Goal: Task Accomplishment & Management: Manage account settings

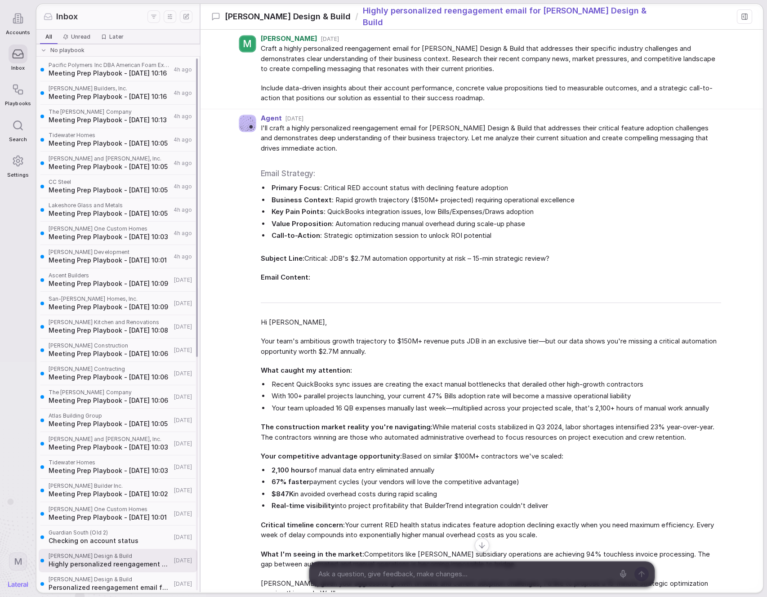
scroll to position [12, 0]
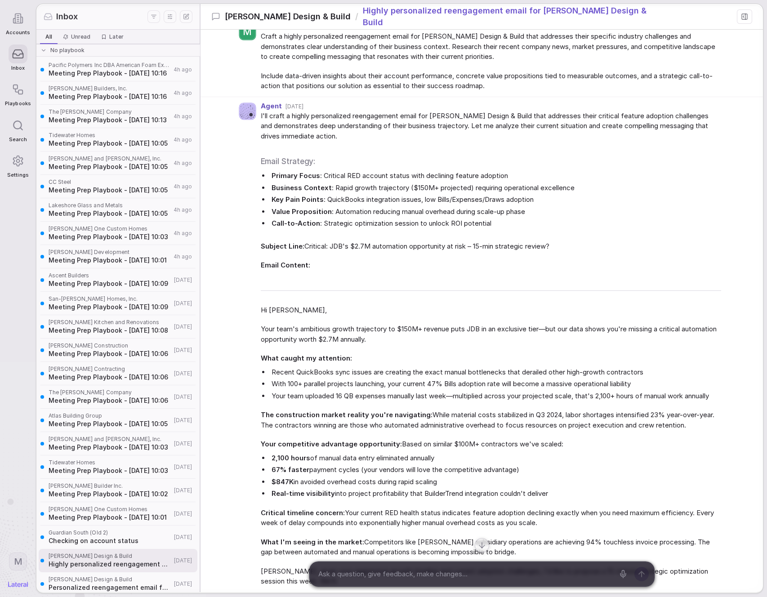
click at [319, 64] on div "Craft a highly personalized reengagement email for Joseph Design & Build that a…" at bounding box center [491, 61] width 461 height 60
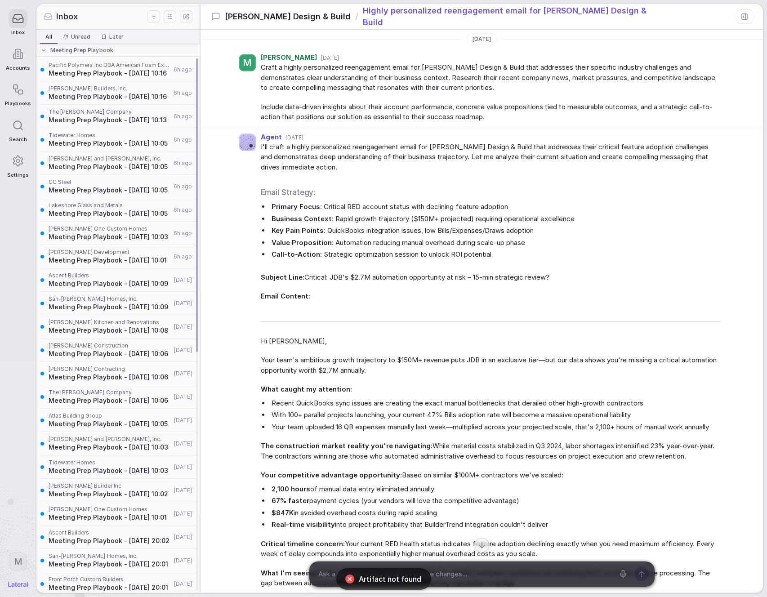
click at [108, 71] on span "Meeting Prep Playbook - [DATE] 10:16" at bounding box center [110, 73] width 122 height 9
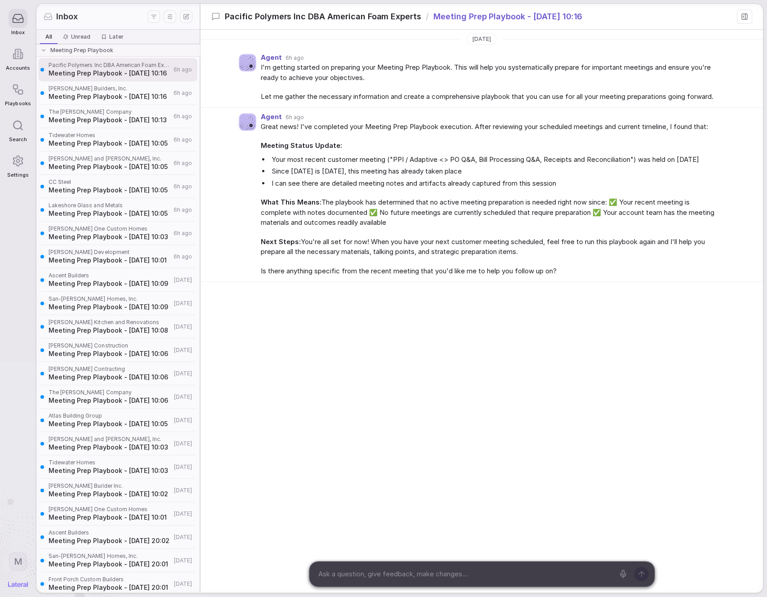
click at [171, 19] on icon "Display settings" at bounding box center [170, 16] width 9 height 9
click at [130, 13] on div "Inbox" at bounding box center [96, 17] width 104 height 12
click at [107, 56] on div "Meeting Prep Playbook" at bounding box center [118, 50] width 166 height 13
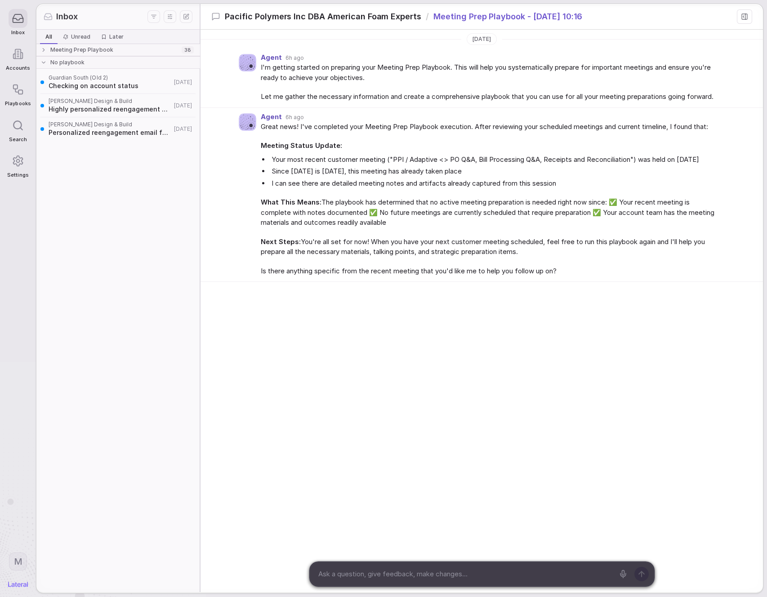
click at [109, 52] on span "Meeting Prep Playbook" at bounding box center [81, 49] width 63 height 7
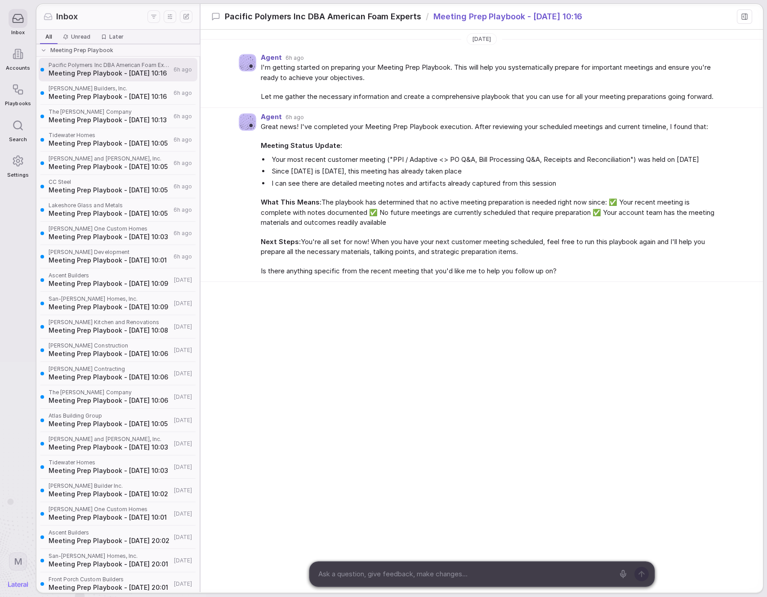
click at [171, 18] on line "Display settings" at bounding box center [171, 18] width 0 height 1
click at [144, 14] on div "Inbox" at bounding box center [96, 17] width 104 height 12
click at [158, 15] on html "Inbox Accounts Playbooks Search Settings M Inbox All All Unread Unread Later La…" at bounding box center [383, 298] width 767 height 597
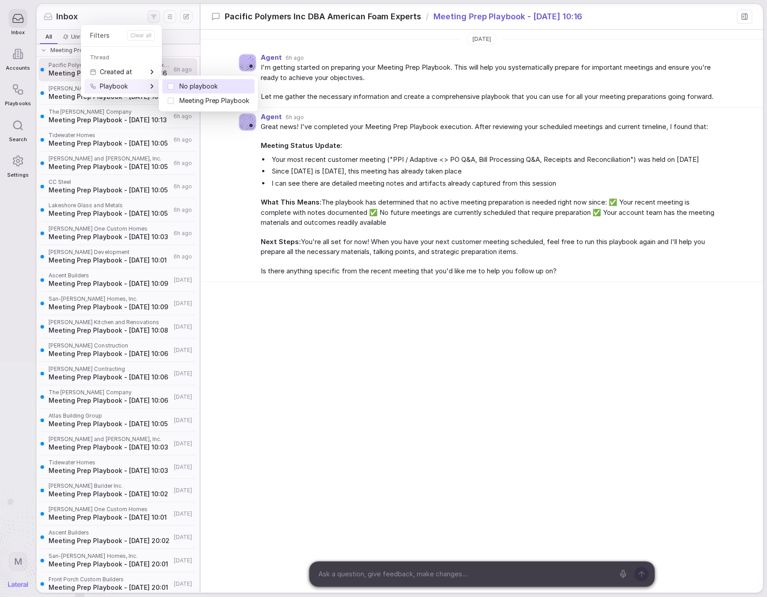
click at [202, 82] on span "No playbook" at bounding box center [215, 86] width 70 height 9
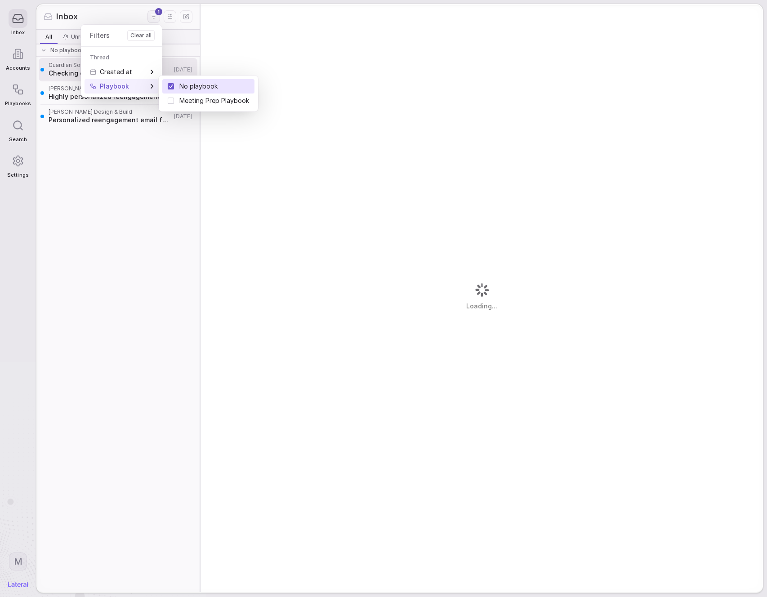
drag, startPoint x: 193, startPoint y: 85, endPoint x: 245, endPoint y: 68, distance: 54.2
click at [193, 85] on span "No playbook" at bounding box center [215, 86] width 70 height 9
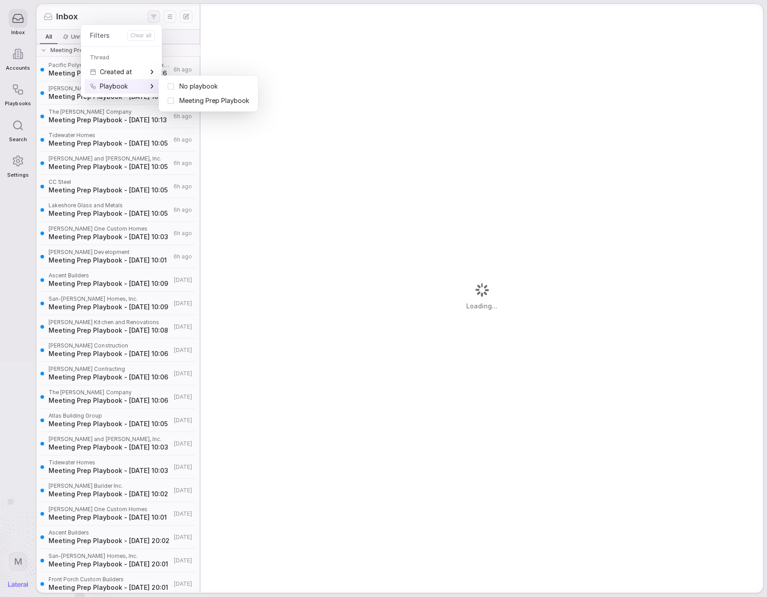
click at [294, 49] on html "Inbox Accounts Playbooks Search Settings M Inbox All All Unread Unread Later La…" at bounding box center [383, 298] width 767 height 597
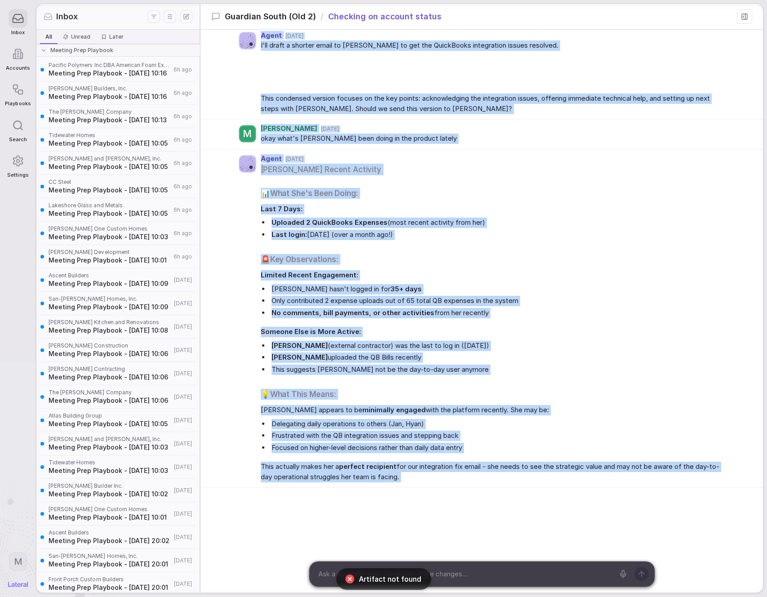
scroll to position [1080, 0]
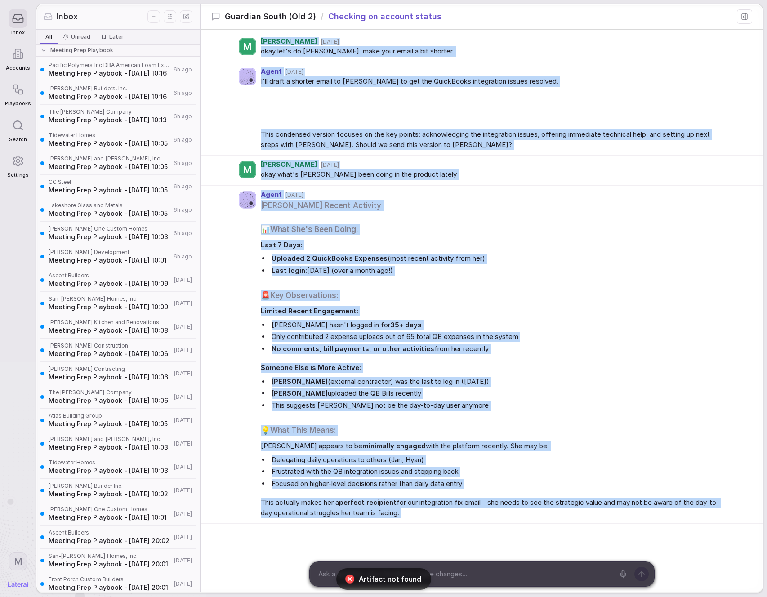
click at [408, 200] on div "Michelle Rossmann's Recent Activity 📊 What She's Been Doing: Last 7 Days: Uploa…" at bounding box center [491, 359] width 461 height 319
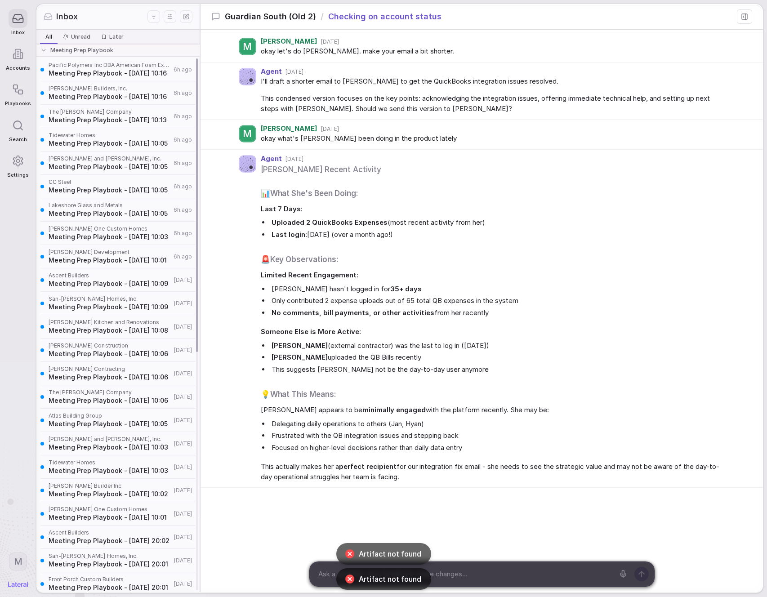
click at [135, 65] on span "Pacific Polymers Inc DBA American Foam Experts" at bounding box center [110, 65] width 122 height 7
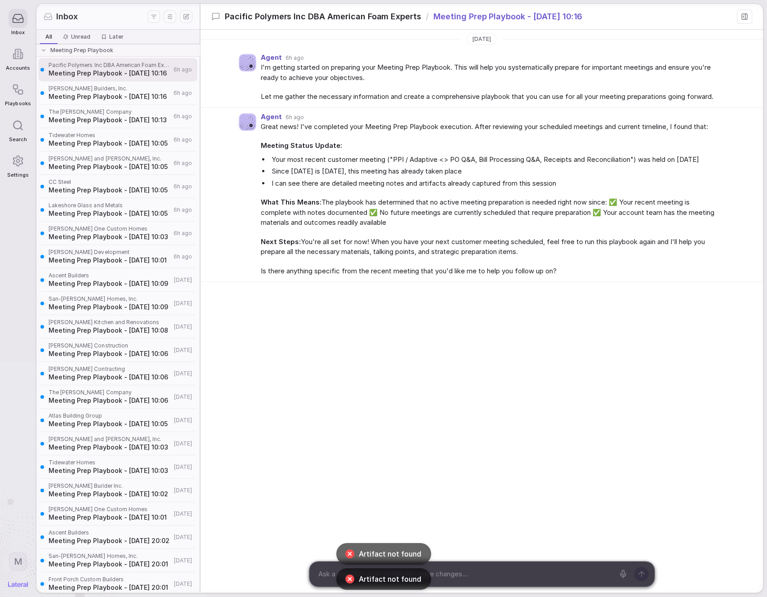
click at [333, 147] on div "Great news! I've completed your Meeting Prep Playbook execution. After reviewin…" at bounding box center [491, 199] width 461 height 155
click at [328, 121] on div "Agent 6h ago" at bounding box center [491, 117] width 461 height 8
click at [13, 96] on icon at bounding box center [18, 90] width 12 height 12
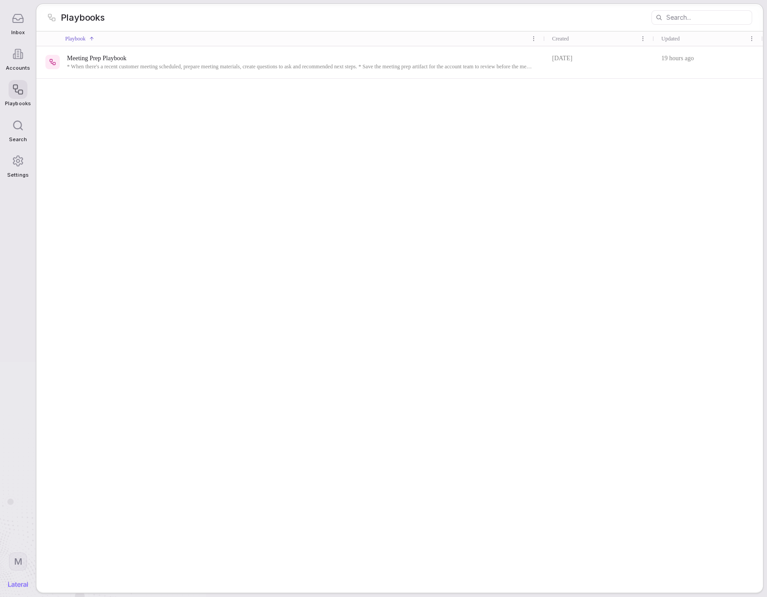
click at [193, 56] on span "Meeting Prep Playbook" at bounding box center [300, 58] width 466 height 9
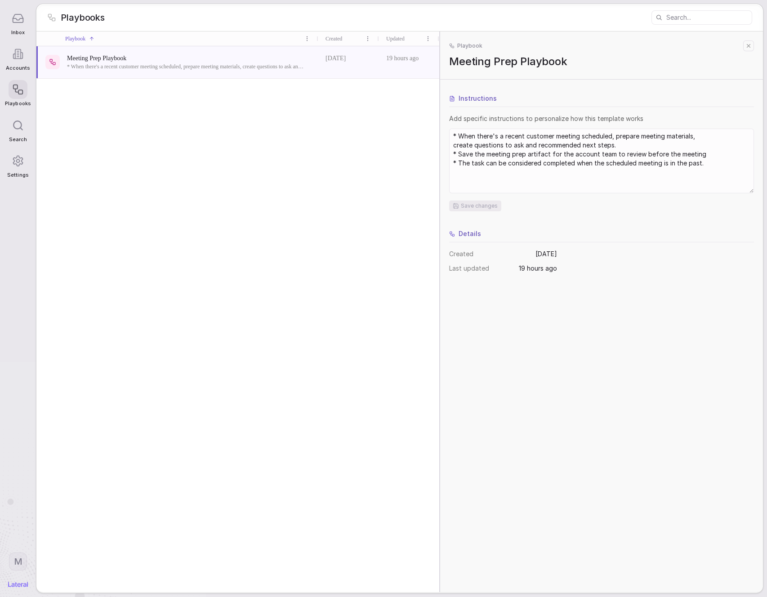
click at [463, 174] on textarea "* When there's a recent customer meeting scheduled, prepare meeting materials, …" at bounding box center [601, 161] width 303 height 63
type textarea "* When there's a recent customer meeting scheduled, prepare meeting materials, …"
click at [468, 206] on button "Save changes" at bounding box center [475, 206] width 52 height 11
click at [368, 215] on div "Meeting Prep Playbook * When there's a recent customer meeting scheduled, prepa…" at bounding box center [237, 319] width 403 height 547
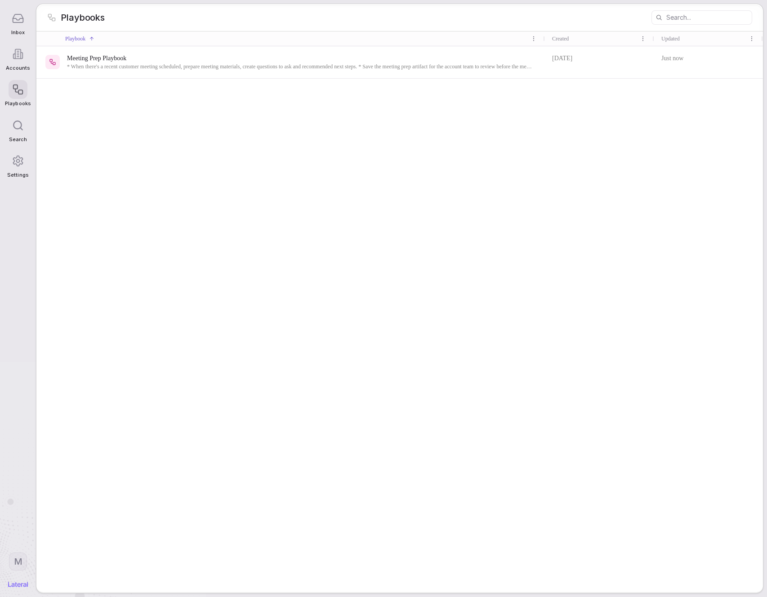
click at [342, 76] on div "Meeting Prep Playbook * When there's a recent customer meeting scheduled, prepa…" at bounding box center [290, 62] width 509 height 32
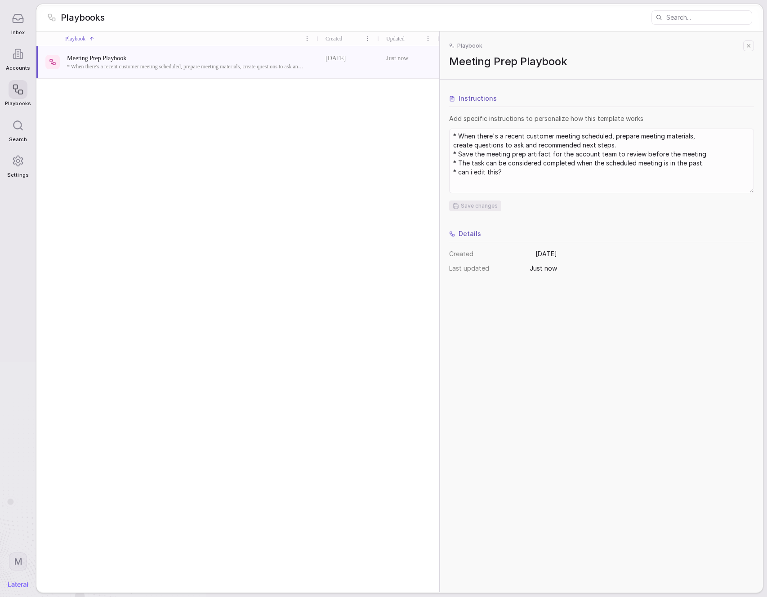
click at [507, 171] on textarea "* When there's a recent customer meeting scheduled, prepare meeting materials, …" at bounding box center [601, 161] width 303 height 63
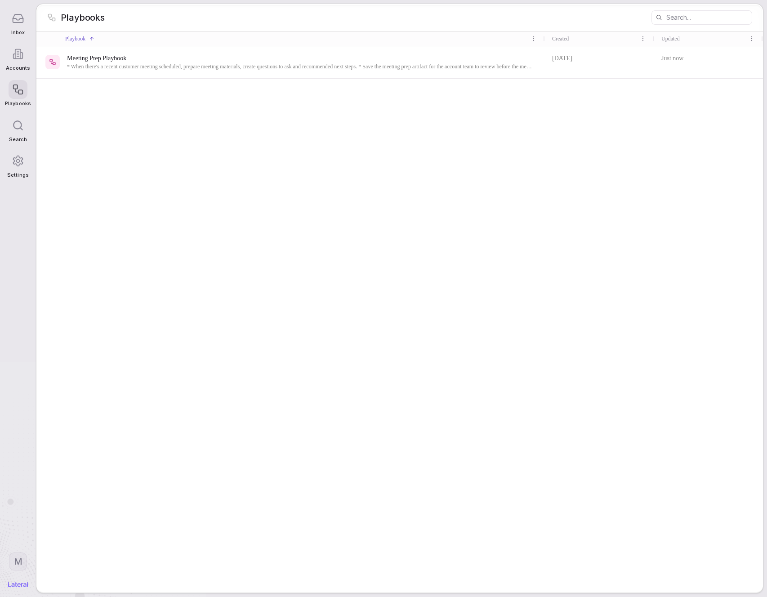
click at [399, 56] on span "Meeting Prep Playbook" at bounding box center [300, 58] width 466 height 9
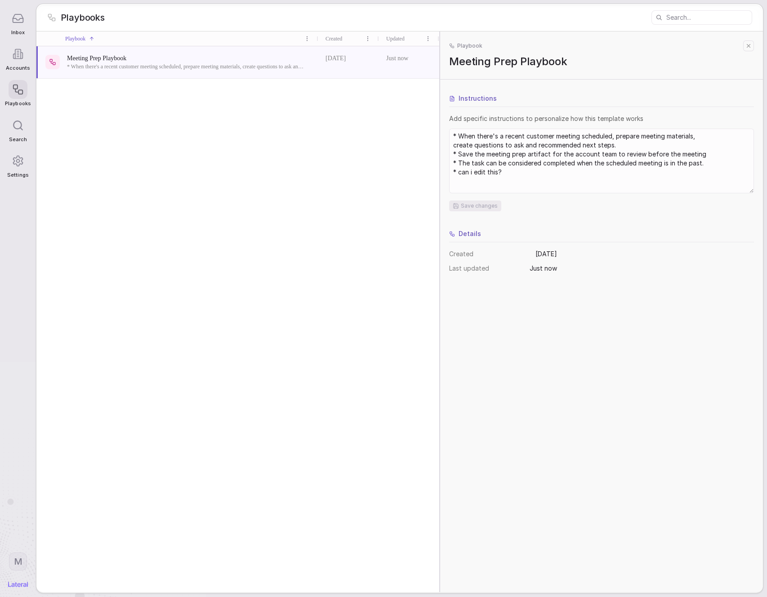
click at [529, 168] on textarea "* When there's a recent customer meeting scheduled, prepare meeting materials, …" at bounding box center [601, 161] width 303 height 63
type textarea "* When there's a recent customer meeting scheduled, prepare meeting materials, …"
click at [485, 208] on button "Save changes" at bounding box center [475, 206] width 52 height 11
click at [748, 45] on icon at bounding box center [749, 46] width 3 height 3
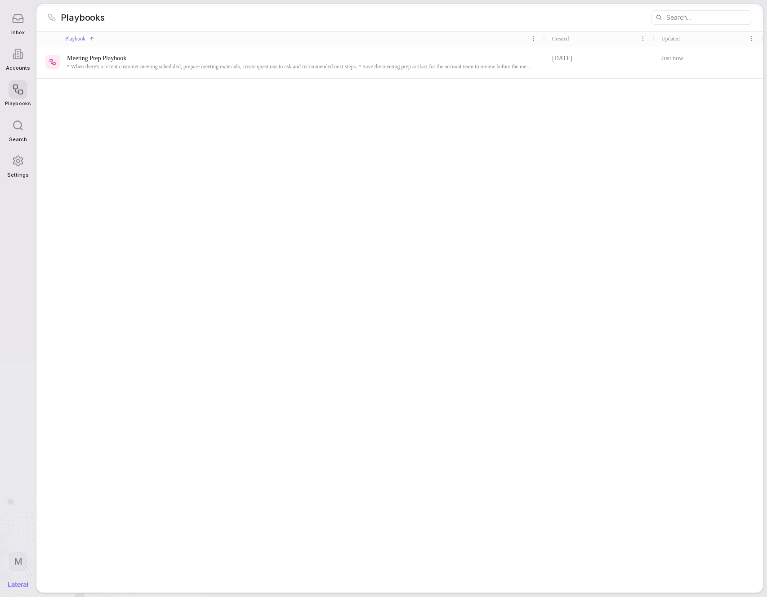
click at [370, 164] on div "Meeting Prep Playbook * When there's a recent customer meeting scheduled, prepa…" at bounding box center [399, 319] width 727 height 547
click at [272, 197] on div "Meeting Prep Playbook * When there's a recent customer meeting scheduled, prepa…" at bounding box center [399, 319] width 727 height 547
click at [262, 60] on span "Meeting Prep Playbook" at bounding box center [300, 58] width 466 height 9
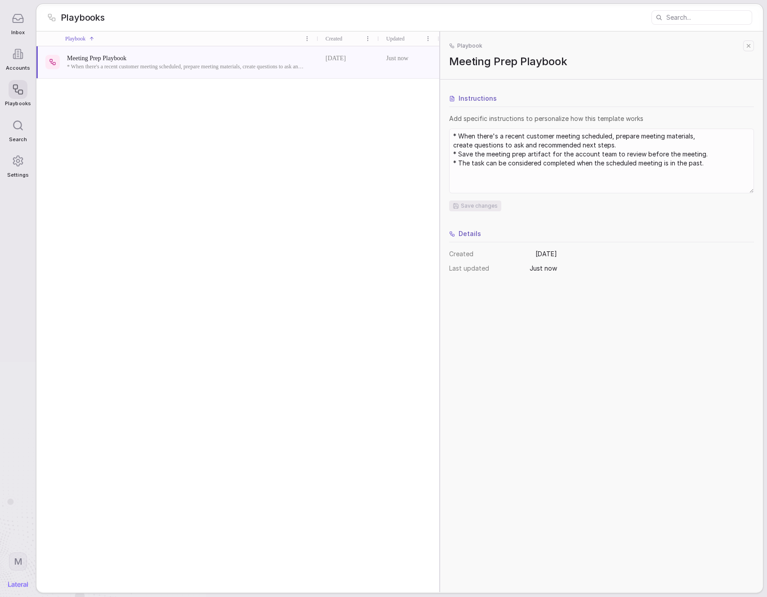
click at [745, 47] on button at bounding box center [749, 45] width 11 height 11
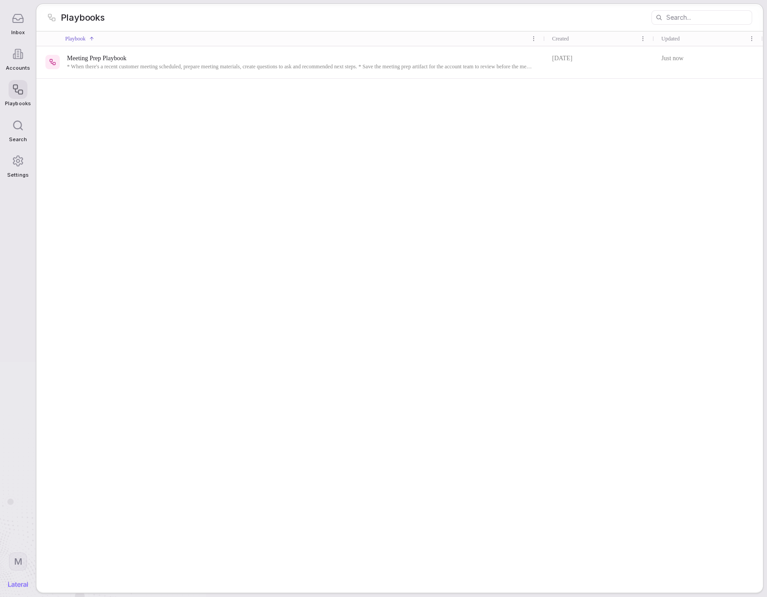
drag, startPoint x: 399, startPoint y: 141, endPoint x: 409, endPoint y: 148, distance: 12.6
click at [399, 141] on div "Meeting Prep Playbook * When there's a recent customer meeting scheduled, prepa…" at bounding box center [399, 319] width 727 height 547
click at [20, 21] on icon at bounding box center [18, 18] width 12 height 12
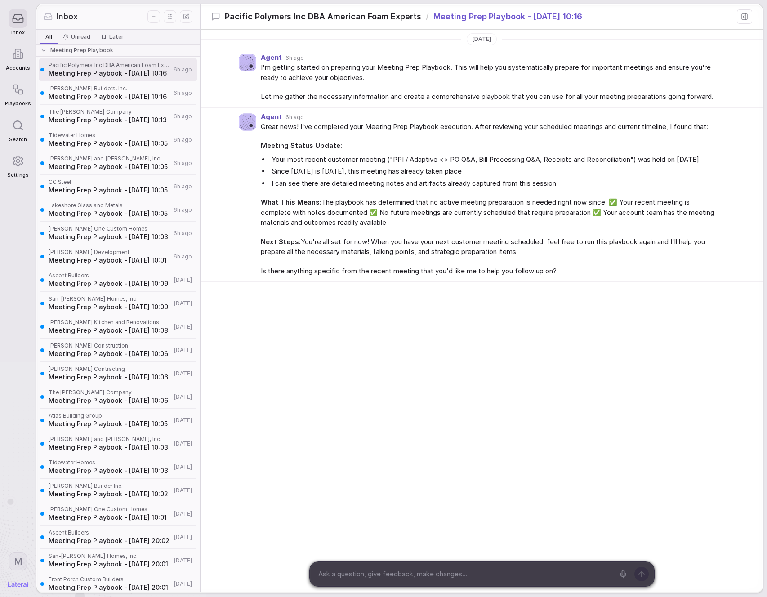
click at [311, 121] on div "Agent 6h ago Great news! I've completed your Meeting Prep Playbook execution. A…" at bounding box center [482, 195] width 563 height 175
click at [429, 341] on div "Today Agent 6h ago I'm getting started on preparing your Meeting Prep Playbook.…" at bounding box center [482, 208] width 563 height 357
click at [338, 384] on div "Today Agent 6h ago I'm getting started on preparing your Meeting Prep Playbook.…" at bounding box center [482, 208] width 563 height 357
